Goal: Obtain resource: Download file/media

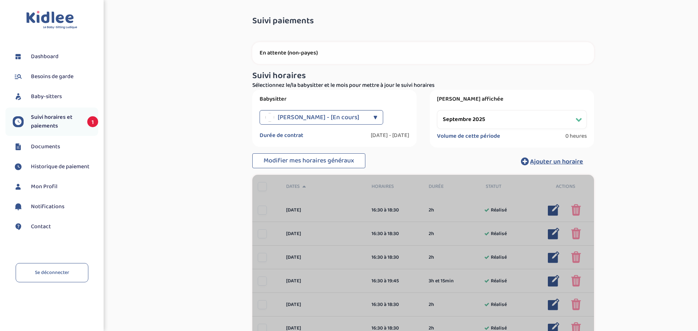
select select "septembre 2025"
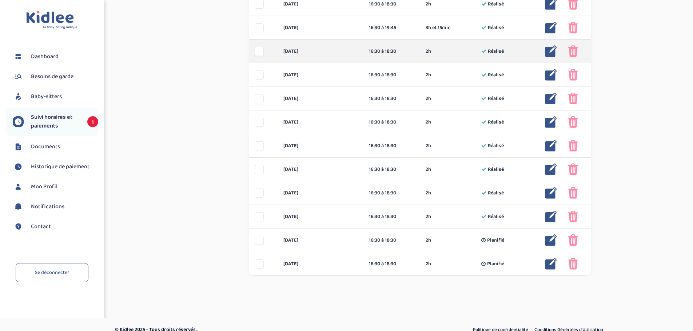
scroll to position [307, 0]
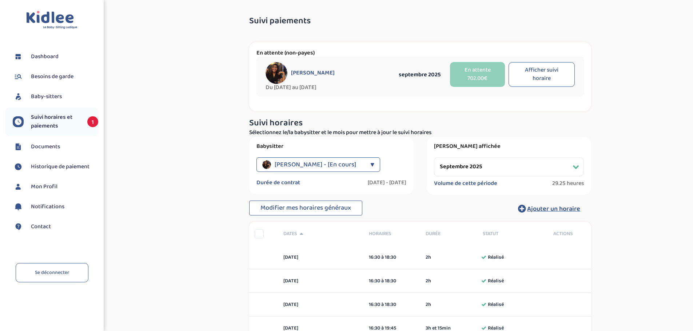
select select "septembre 2025"
click at [55, 145] on span "Documents" at bounding box center [45, 147] width 29 height 9
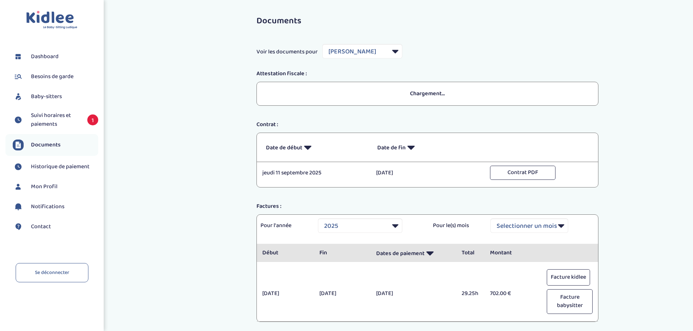
select select "34592"
select select "2025"
click at [562, 301] on button "Facture babysitter" at bounding box center [569, 301] width 46 height 25
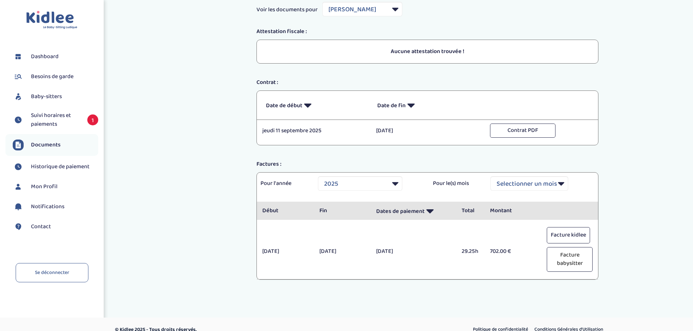
scroll to position [53, 0]
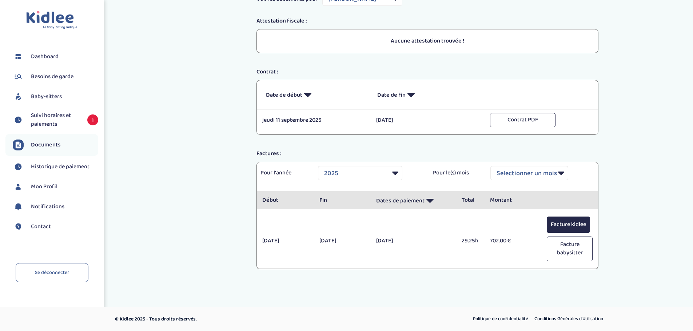
click at [568, 227] on button "Facture kidlee" at bounding box center [567, 225] width 43 height 16
click at [195, 194] on div "Documents Voir les documents pour Filtrer par Baby-sitter Dioum Farah Attestati…" at bounding box center [427, 123] width 530 height 331
click at [75, 116] on span "Suivi horaires et paiements" at bounding box center [55, 119] width 49 height 17
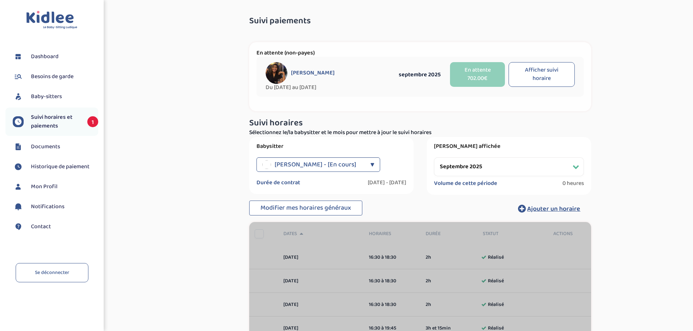
select select "septembre 2025"
